Goal: Check status: Check status

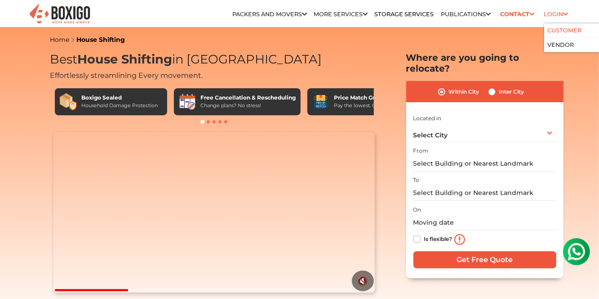
click at [554, 28] on link "Customer" at bounding box center [565, 30] width 34 height 7
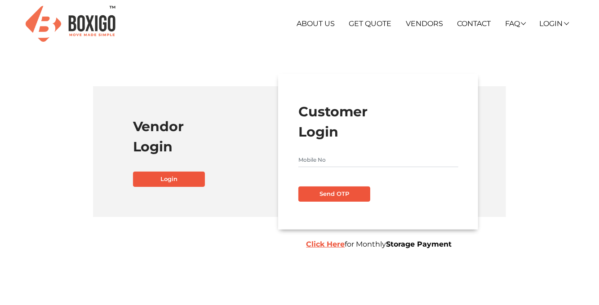
click at [353, 155] on input "text" at bounding box center [379, 160] width 160 height 14
type input "9986306290"
click at [347, 193] on button "Send OTP" at bounding box center [335, 194] width 72 height 15
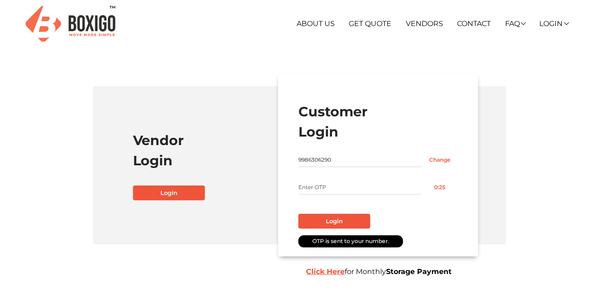
click at [335, 186] on input "text" at bounding box center [360, 187] width 123 height 14
type input "4699"
click at [344, 222] on button "Login" at bounding box center [335, 221] width 72 height 15
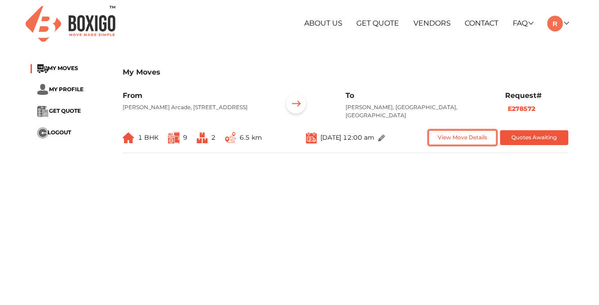
click at [477, 141] on button "View Move Details" at bounding box center [463, 137] width 68 height 15
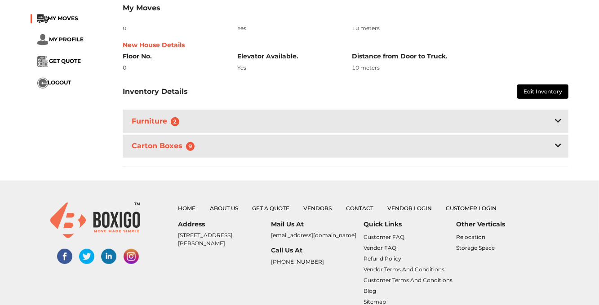
scroll to position [225, 0]
click at [560, 117] on icon at bounding box center [558, 120] width 6 height 7
